Goal: Find specific page/section: Find specific page/section

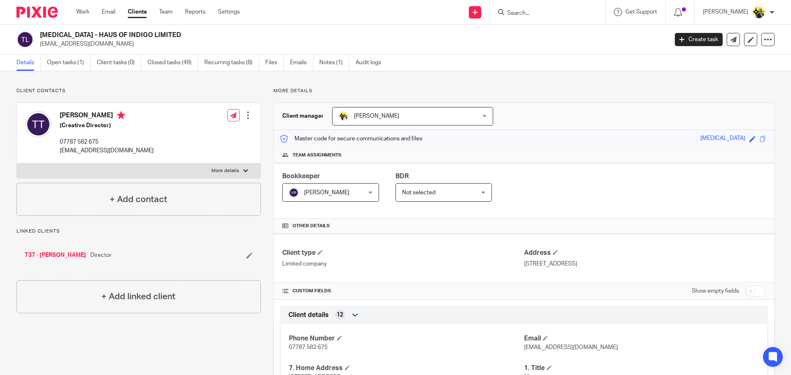
click at [520, 13] on input "Search" at bounding box center [543, 13] width 74 height 7
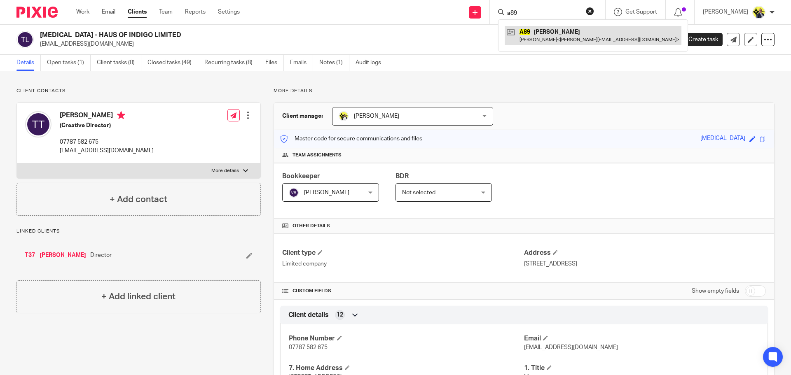
type input "a89"
click at [552, 40] on link at bounding box center [593, 35] width 177 height 19
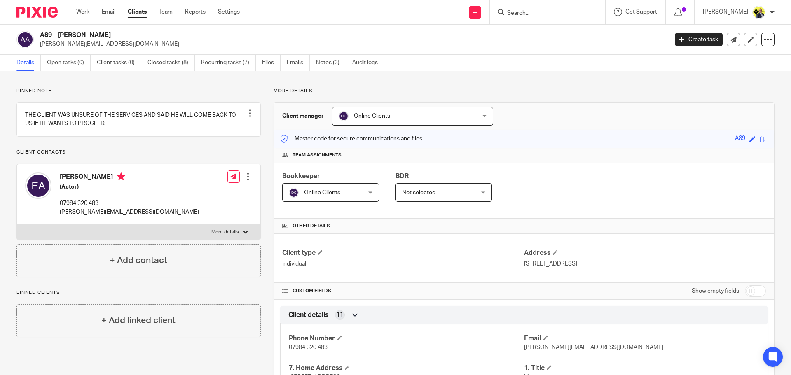
click at [283, 91] on p "More details" at bounding box center [524, 91] width 501 height 7
click at [133, 31] on h2 "A89 - [PERSON_NAME]" at bounding box center [289, 35] width 498 height 9
drag, startPoint x: 122, startPoint y: 37, endPoint x: 40, endPoint y: 36, distance: 82.0
click at [40, 36] on h2 "A89 - [PERSON_NAME]" at bounding box center [289, 35] width 498 height 9
copy h2 "A89 - [PERSON_NAME]"
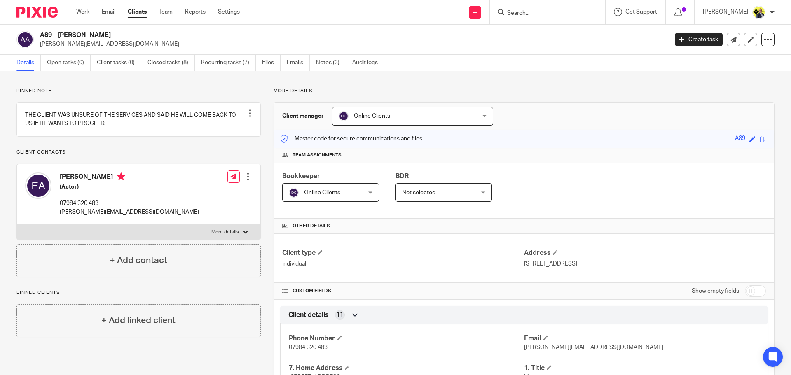
click at [128, 216] on p "[PERSON_NAME][EMAIL_ADDRESS][DOMAIN_NAME]" at bounding box center [129, 212] width 139 height 8
drag, startPoint x: 132, startPoint y: 221, endPoint x: 59, endPoint y: 222, distance: 73.0
click at [59, 222] on div "Eric Abrefa (Actor) 07984 320 483 eric_abrefa@hotmail.co.uk Edit contact Create…" at bounding box center [139, 194] width 244 height 61
copy p "[PERSON_NAME][EMAIL_ADDRESS][DOMAIN_NAME]"
drag, startPoint x: 104, startPoint y: 212, endPoint x: 59, endPoint y: 212, distance: 45.3
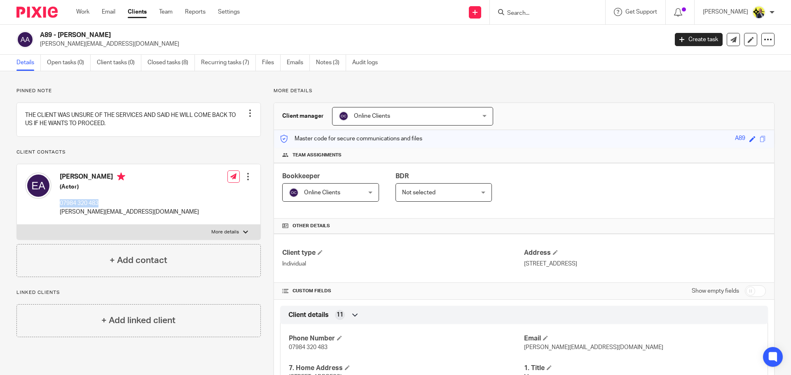
click at [59, 212] on div "Eric Abrefa (Actor) 07984 320 483 eric_abrefa@hotmail.co.uk" at bounding box center [112, 195] width 174 height 52
copy p "07984 320 483"
click at [528, 14] on input "Search" at bounding box center [543, 13] width 74 height 7
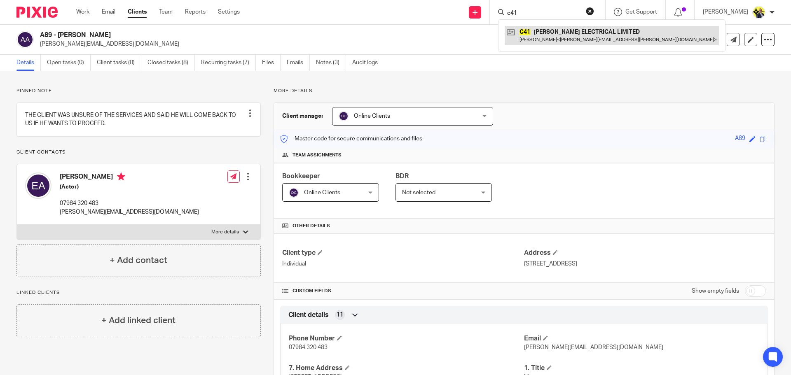
type input "c41"
click at [552, 39] on link at bounding box center [612, 35] width 214 height 19
